Goal: Task Accomplishment & Management: Use online tool/utility

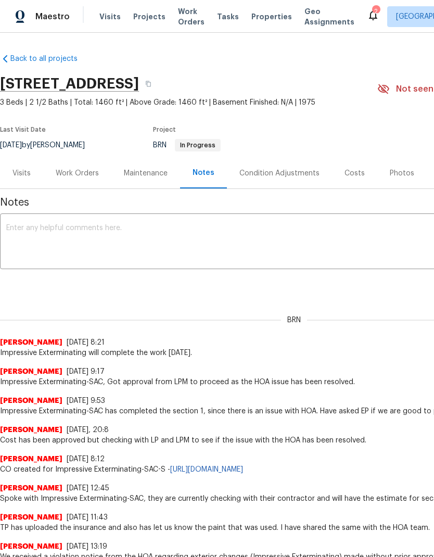
click at [86, 163] on div "Work Orders" at bounding box center [77, 173] width 68 height 31
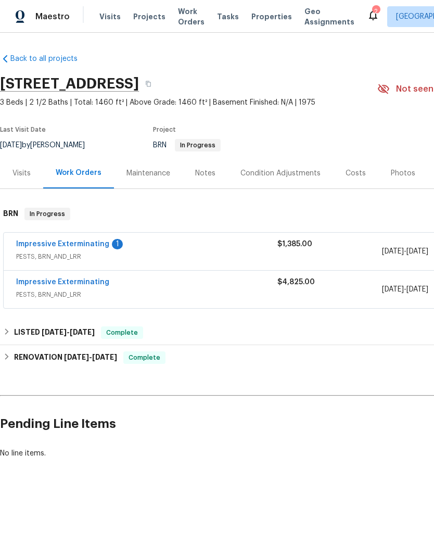
click at [96, 247] on link "Impressive Exterminating" at bounding box center [62, 243] width 93 height 7
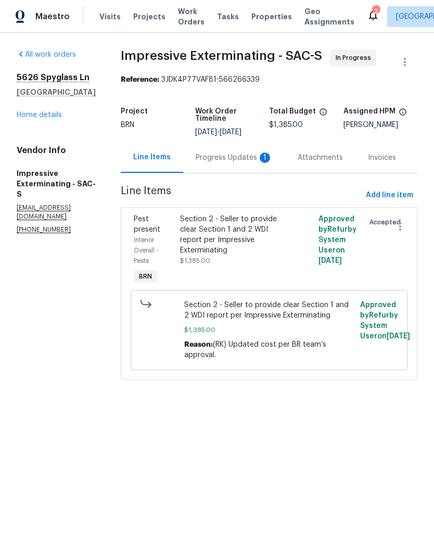
click at [240, 165] on div "Progress Updates 1" at bounding box center [234, 157] width 102 height 31
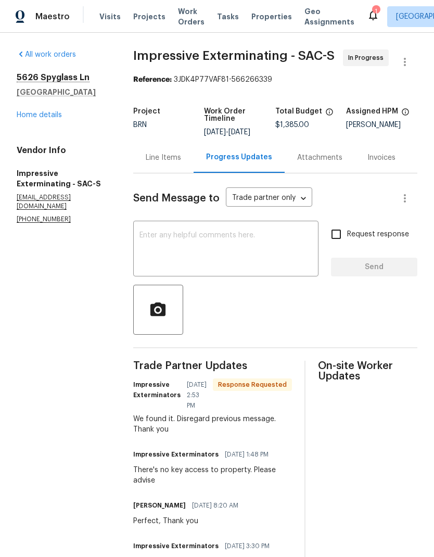
click at [37, 111] on link "Home details" at bounding box center [39, 114] width 45 height 7
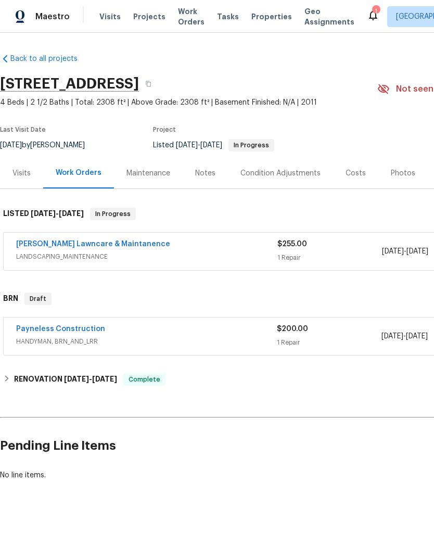
click at [116, 242] on link "Godinez Lawncare & Maintanence" at bounding box center [93, 243] width 154 height 7
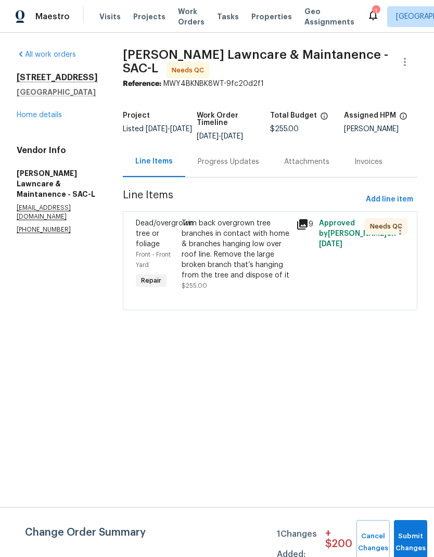
click at [302, 227] on icon at bounding box center [302, 224] width 10 height 10
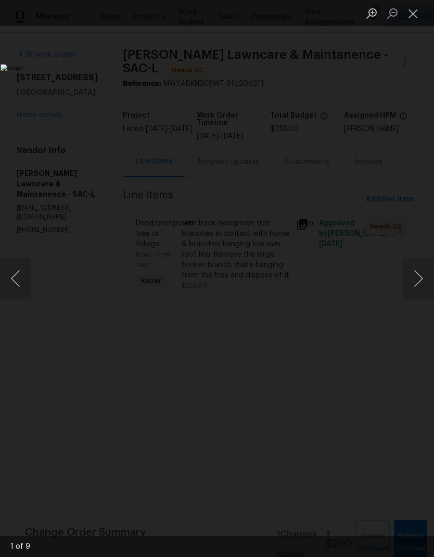
click at [423, 278] on button "Next image" at bounding box center [418, 279] width 31 height 42
click at [416, 278] on button "Next image" at bounding box center [418, 279] width 31 height 42
click at [419, 275] on button "Next image" at bounding box center [418, 279] width 31 height 42
click at [417, 277] on button "Next image" at bounding box center [418, 279] width 31 height 42
click at [418, 279] on button "Next image" at bounding box center [418, 279] width 31 height 42
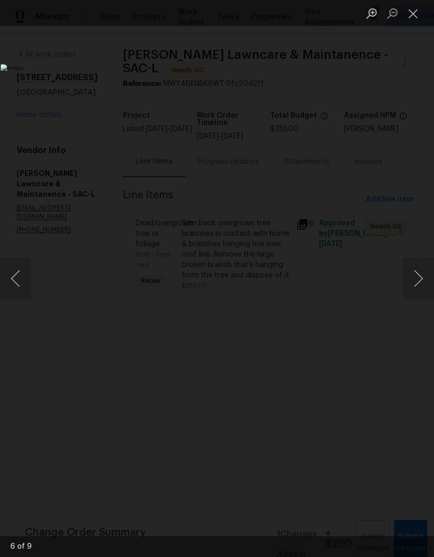
click at [414, 283] on button "Next image" at bounding box center [418, 279] width 31 height 42
click at [415, 12] on button "Close lightbox" at bounding box center [413, 13] width 21 height 18
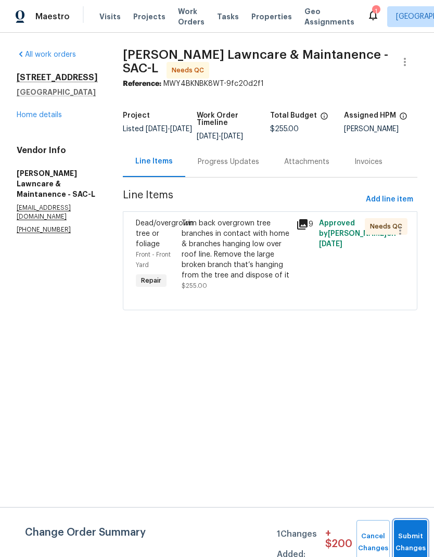
click at [406, 539] on button "Submit Changes" at bounding box center [410, 542] width 33 height 45
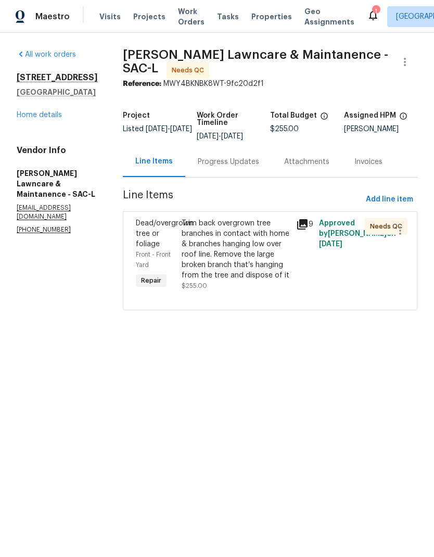
click at [54, 119] on link "Home details" at bounding box center [39, 114] width 45 height 7
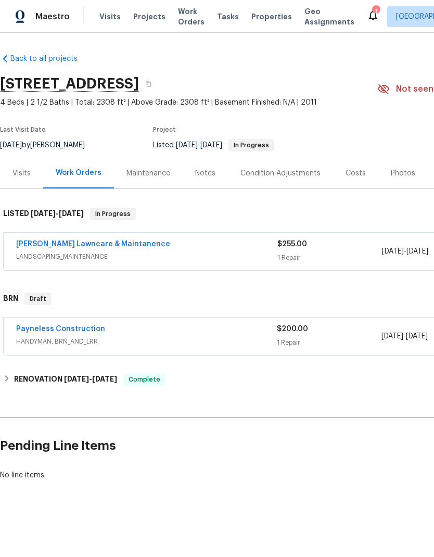
click at [109, 261] on span "LANDSCAPING_MAINTENANCE" at bounding box center [146, 256] width 261 height 10
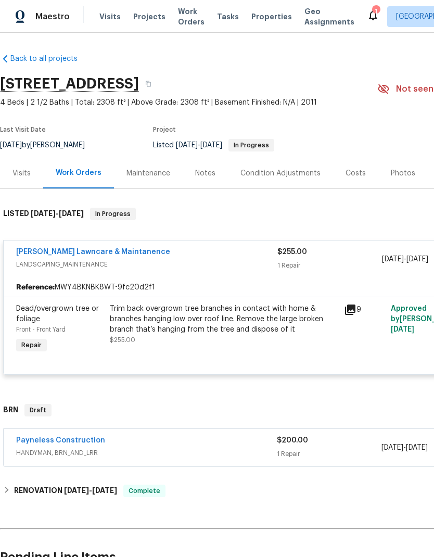
click at [244, 308] on div "Trim back overgrown tree branches in contact with home & branches hanging low o…" at bounding box center [224, 318] width 228 height 31
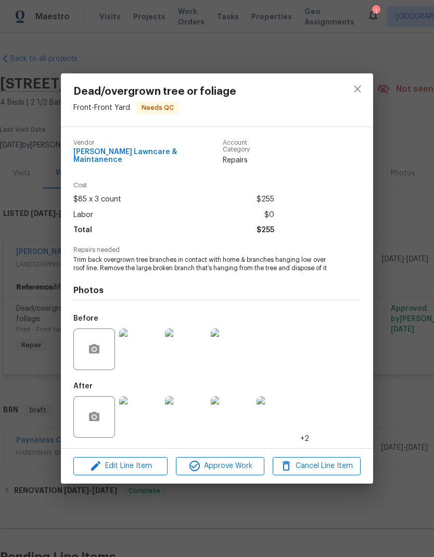
click at [223, 464] on span "Approve Work" at bounding box center [220, 466] width 82 height 13
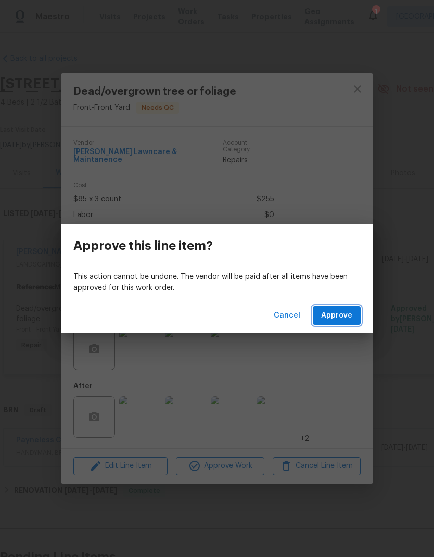
click at [335, 310] on span "Approve" at bounding box center [336, 315] width 31 height 13
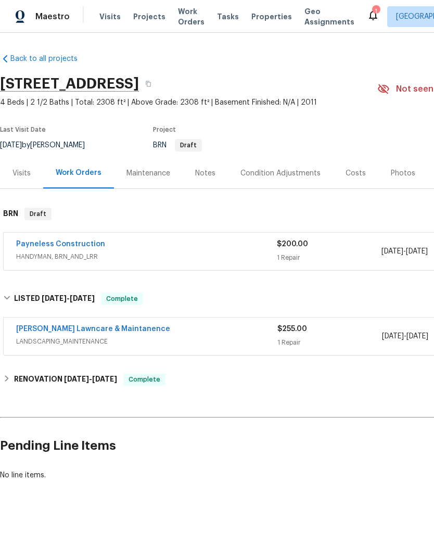
click at [88, 245] on link "Payneless Construction" at bounding box center [60, 243] width 89 height 7
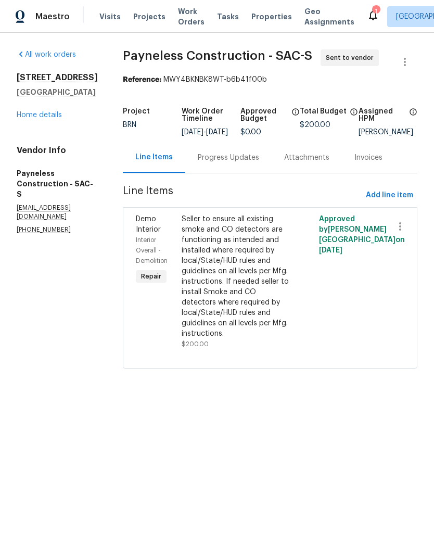
click at [50, 113] on link "Home details" at bounding box center [39, 114] width 45 height 7
